Goal: Book appointment/travel/reservation

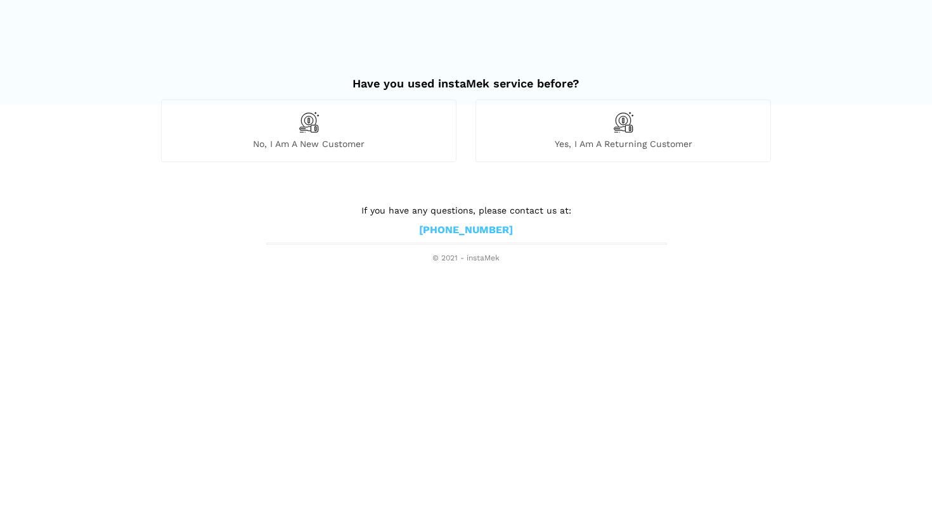
click at [368, 104] on div "No, I am a new customer" at bounding box center [308, 131] width 295 height 62
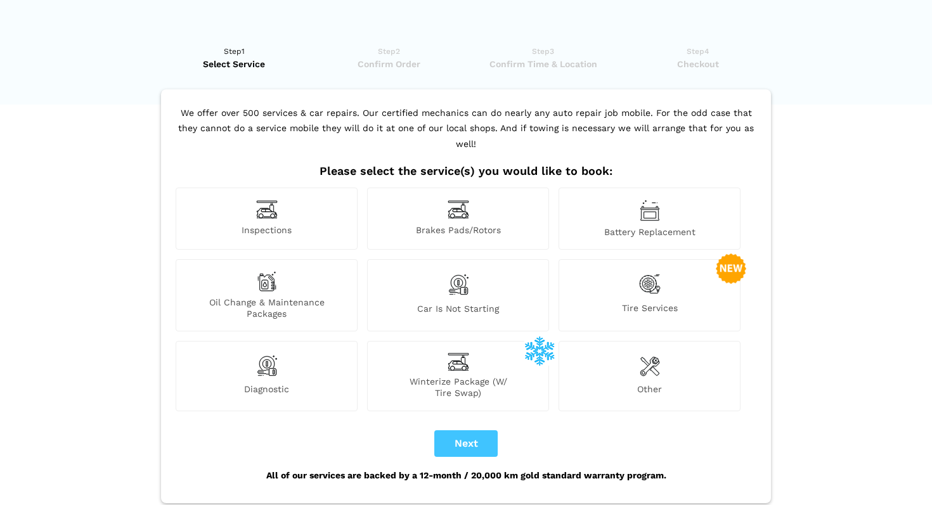
click at [320, 207] on div "Inspections" at bounding box center [267, 219] width 182 height 62
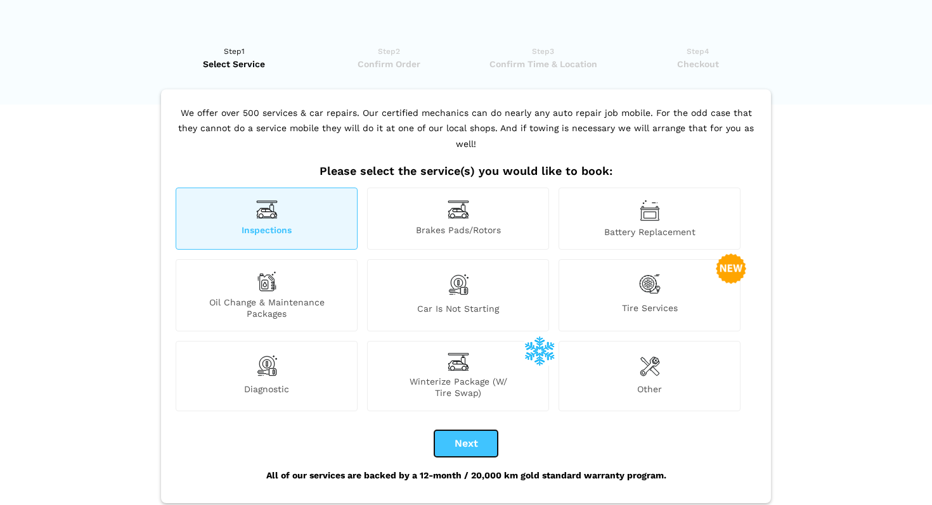
click at [452, 430] on button "Next" at bounding box center [465, 443] width 63 height 27
checkbox input "true"
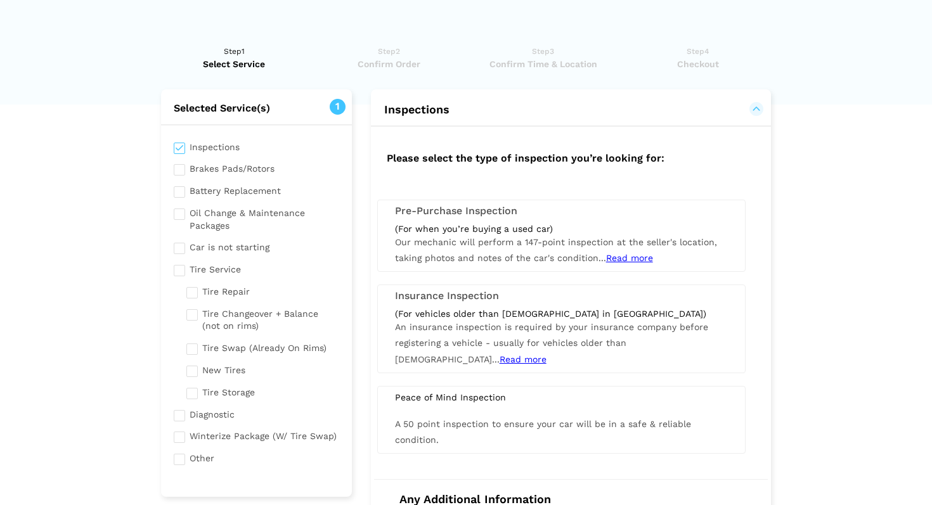
click at [526, 245] on span "Our mechanic will perform a 147-point inspection at the seller's location, taki…" at bounding box center [556, 250] width 322 height 26
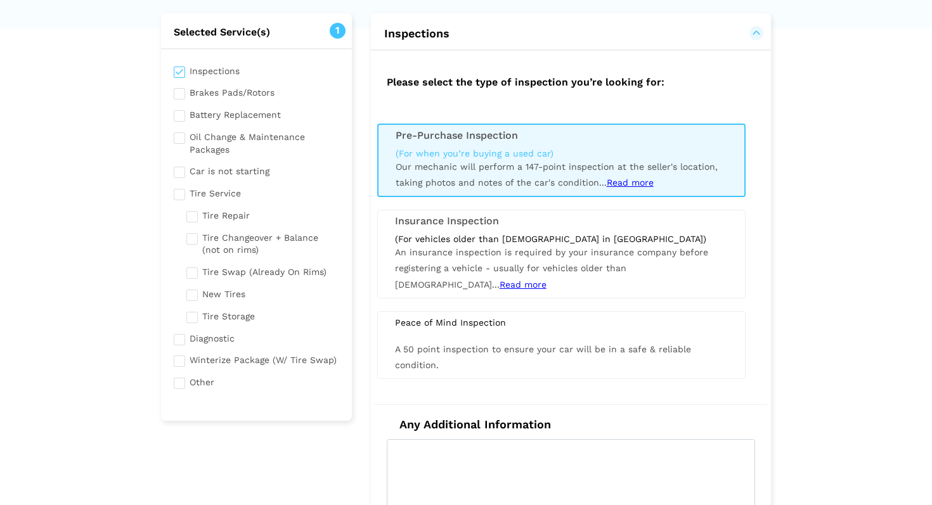
scroll to position [77, 0]
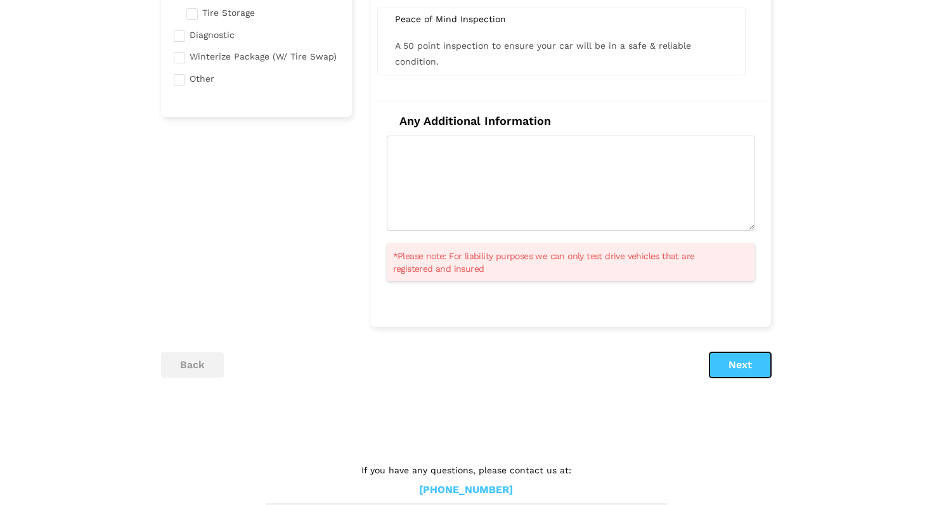
click at [746, 363] on button "Next" at bounding box center [739, 365] width 61 height 25
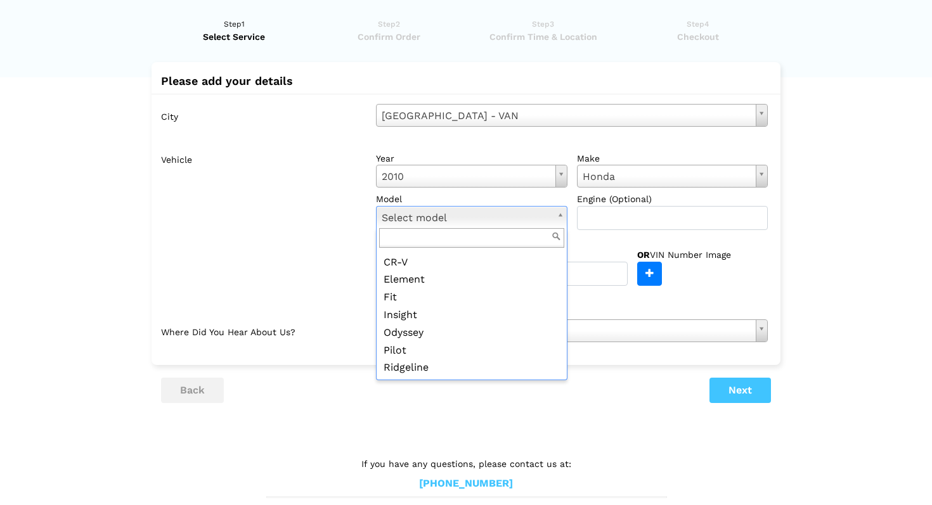
scroll to position [40, 0]
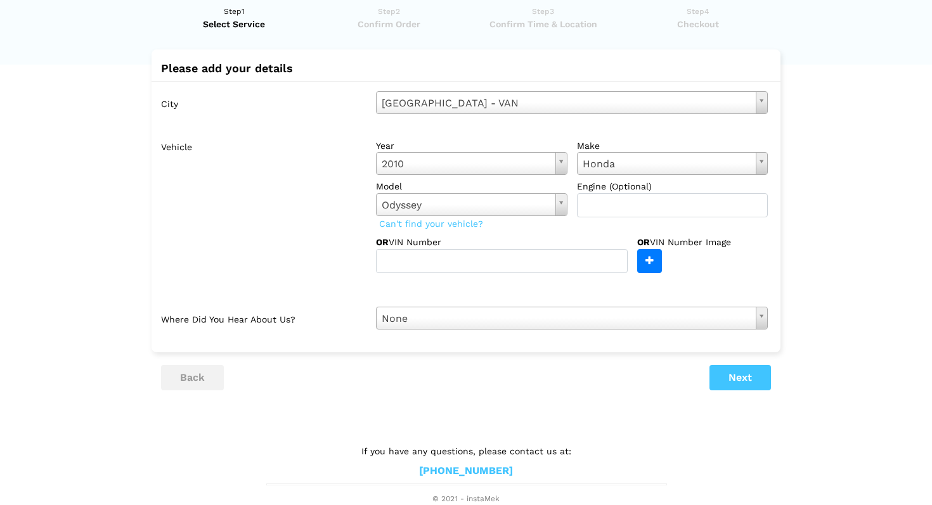
click at [616, 236] on div "OR VIN Number" at bounding box center [506, 254] width 261 height 37
click at [753, 382] on button "Next" at bounding box center [739, 377] width 61 height 25
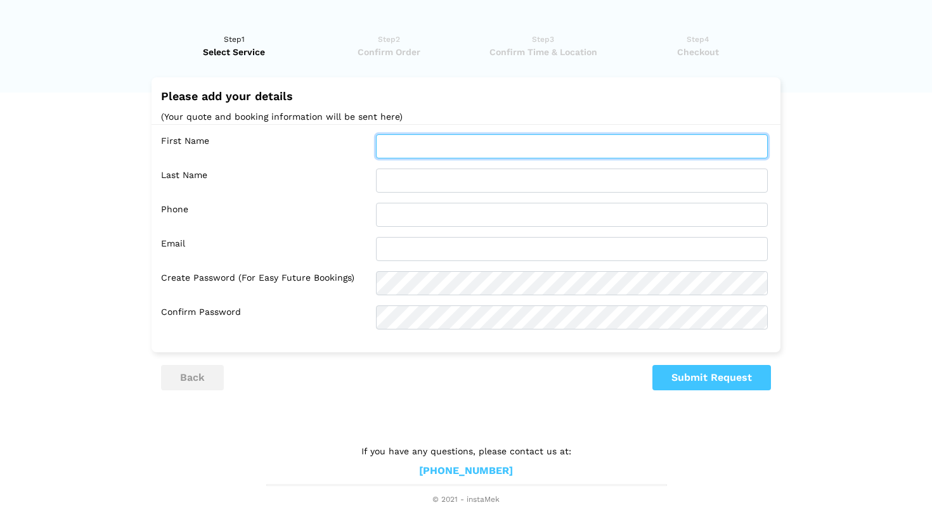
click at [600, 153] on input "text" at bounding box center [572, 146] width 392 height 24
type input "[PERSON_NAME]"
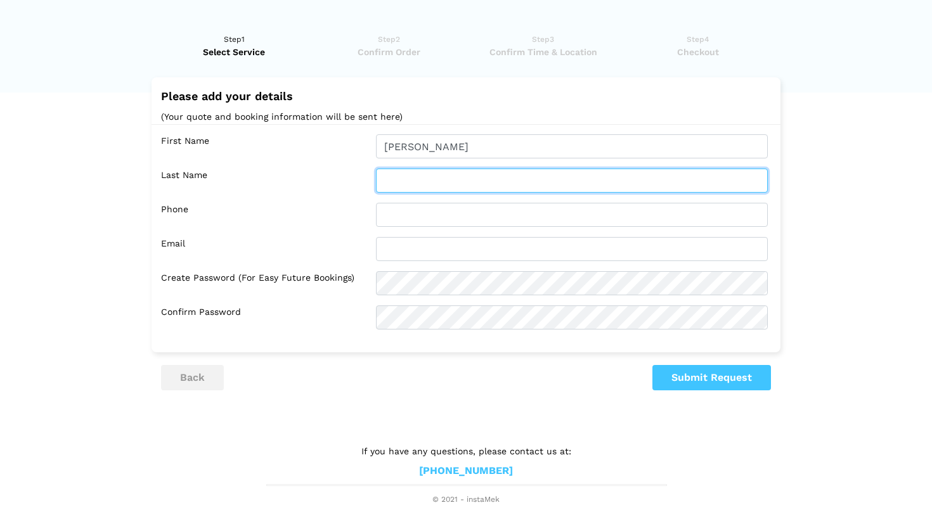
type input "[PERSON_NAME]"
type input "6728553115"
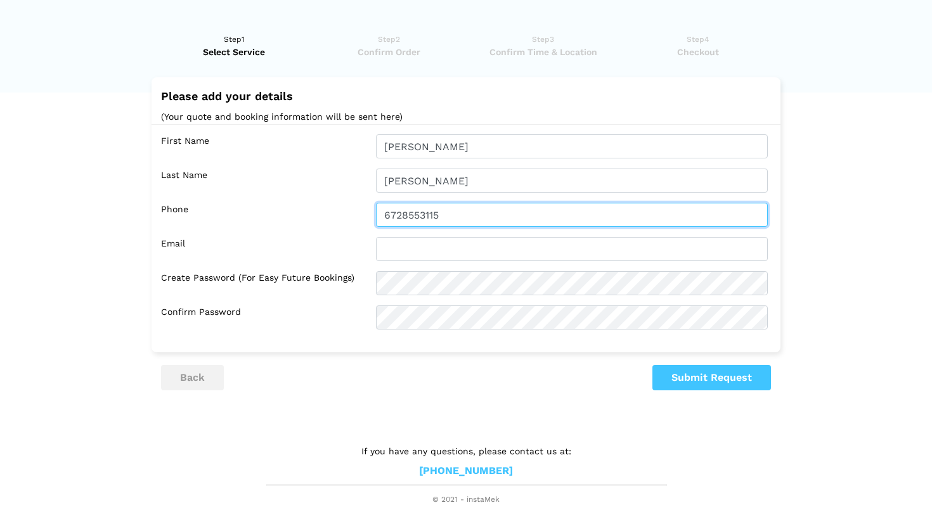
type input "[EMAIL_ADDRESS][DOMAIN_NAME]"
click at [419, 213] on input "6728553115" at bounding box center [572, 215] width 392 height 24
type input "6728663115"
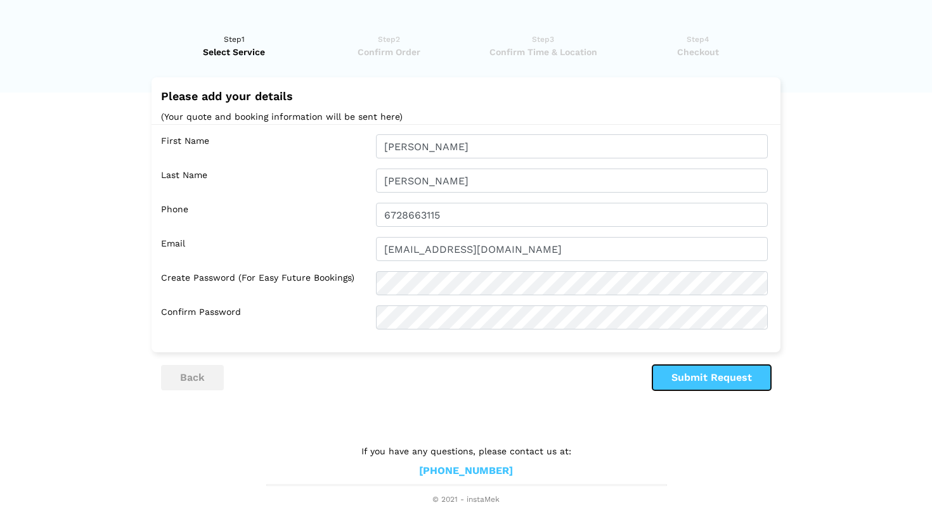
click at [687, 371] on button "Submit Request" at bounding box center [711, 377] width 119 height 25
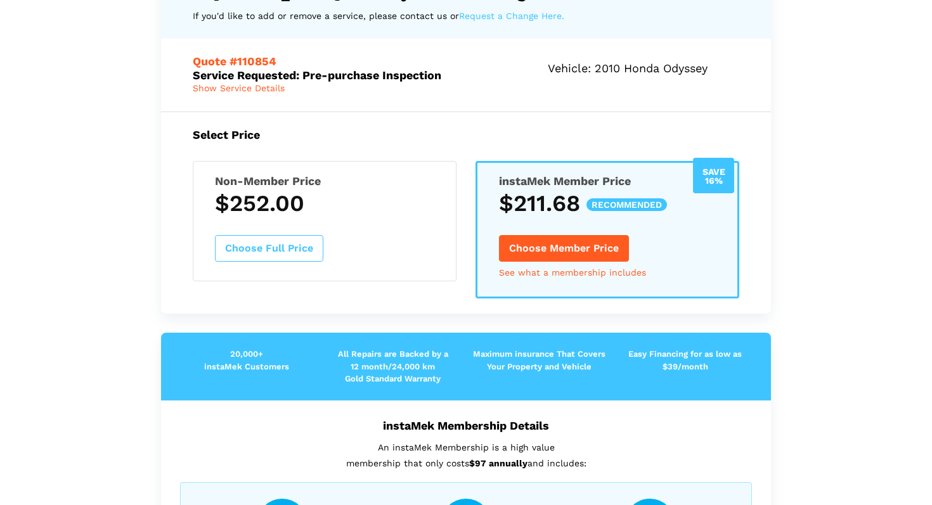
scroll to position [0, 0]
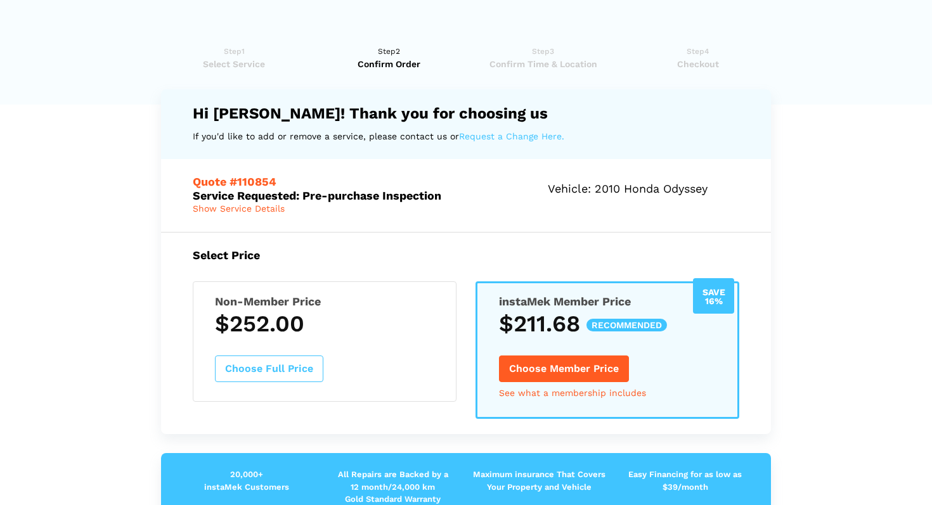
click at [257, 204] on span "Show Service Details" at bounding box center [239, 209] width 92 height 10
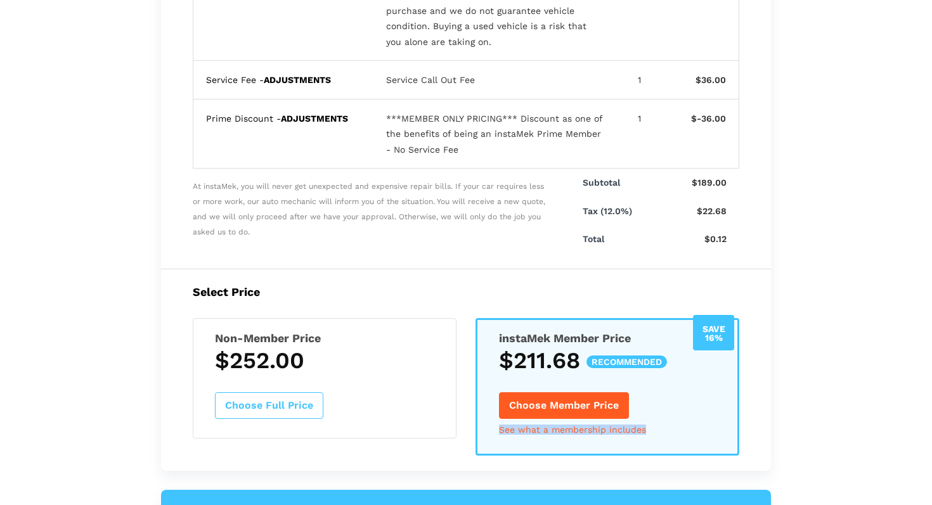
scroll to position [385, 0]
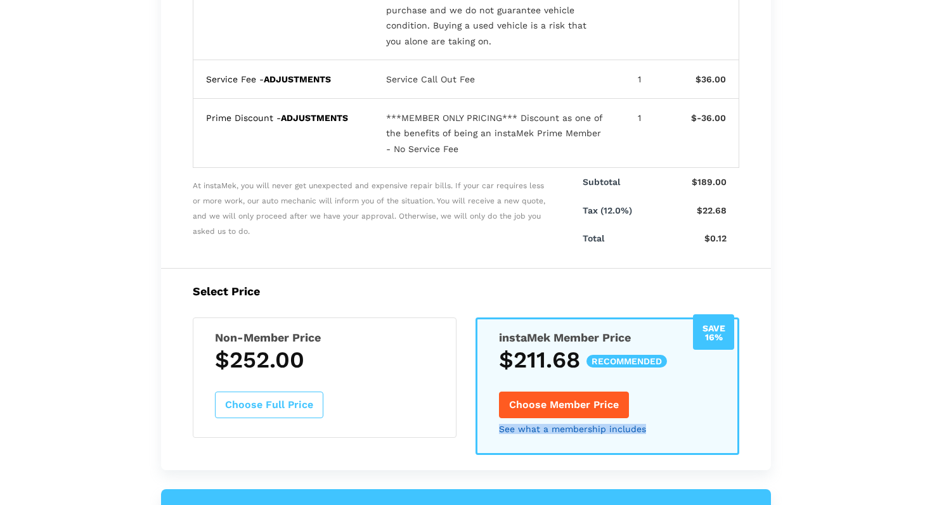
click at [599, 430] on link "See what a membership includes" at bounding box center [572, 429] width 147 height 9
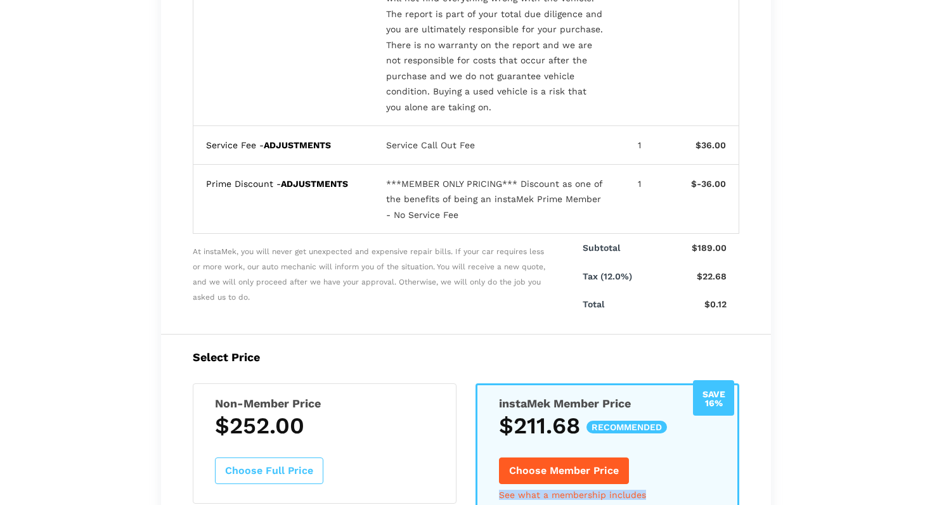
scroll to position [323, 0]
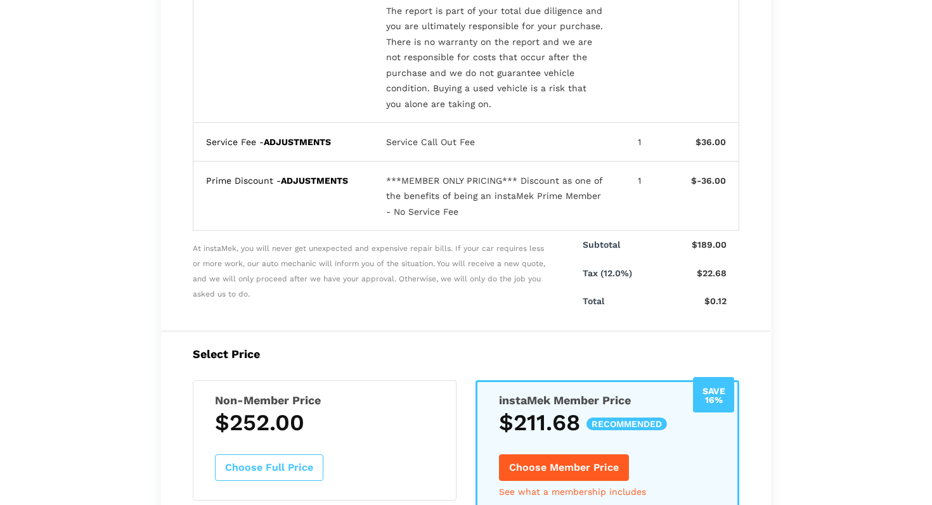
click at [333, 477] on div "Non-Member Price $252.00 Choose Full Price" at bounding box center [325, 440] width 264 height 120
click at [289, 469] on button "Choose Full Price" at bounding box center [269, 468] width 108 height 27
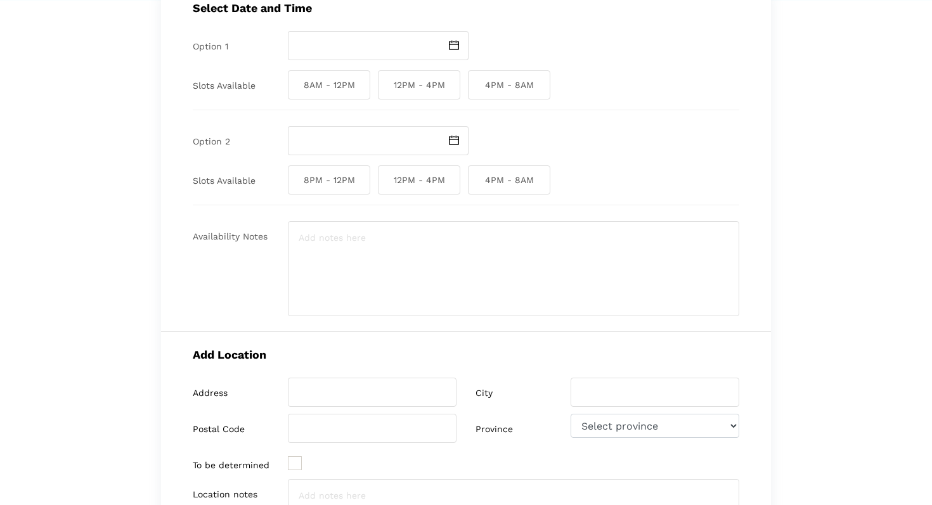
scroll to position [157, 0]
